Goal: Transaction & Acquisition: Book appointment/travel/reservation

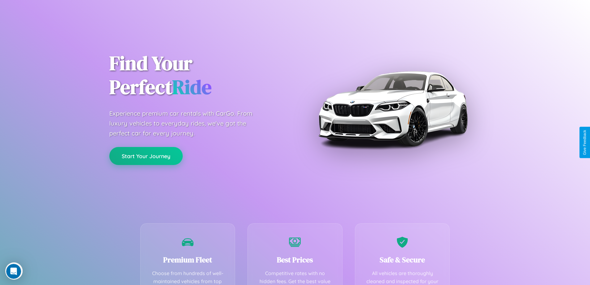
click at [146, 156] on button "Start Your Journey" at bounding box center [145, 156] width 73 height 18
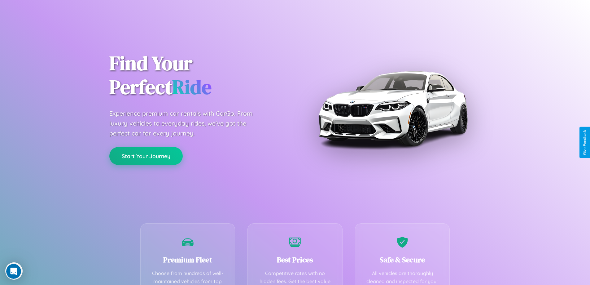
click at [146, 156] on button "Start Your Journey" at bounding box center [145, 156] width 73 height 18
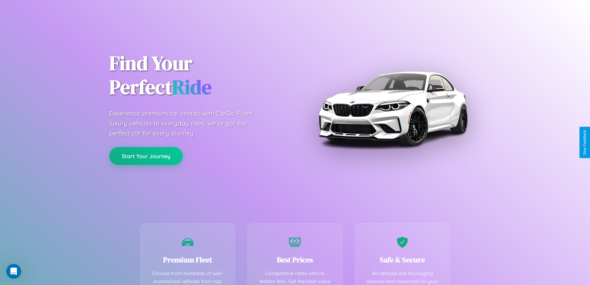
click at [146, 156] on button "Start Your Journey" at bounding box center [145, 156] width 73 height 18
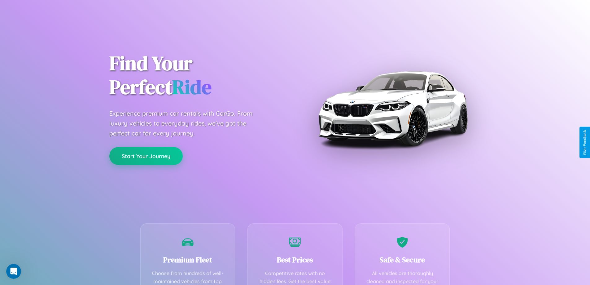
click at [146, 156] on button "Start Your Journey" at bounding box center [145, 156] width 73 height 18
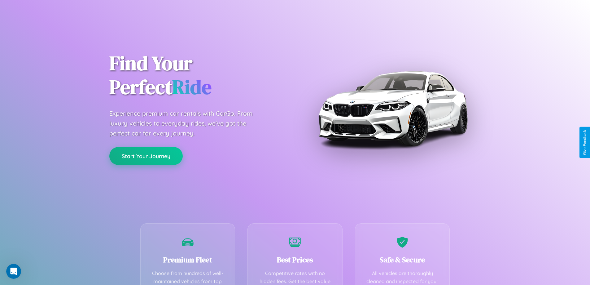
click at [146, 156] on button "Start Your Journey" at bounding box center [145, 156] width 73 height 18
